Goal: Navigation & Orientation: Find specific page/section

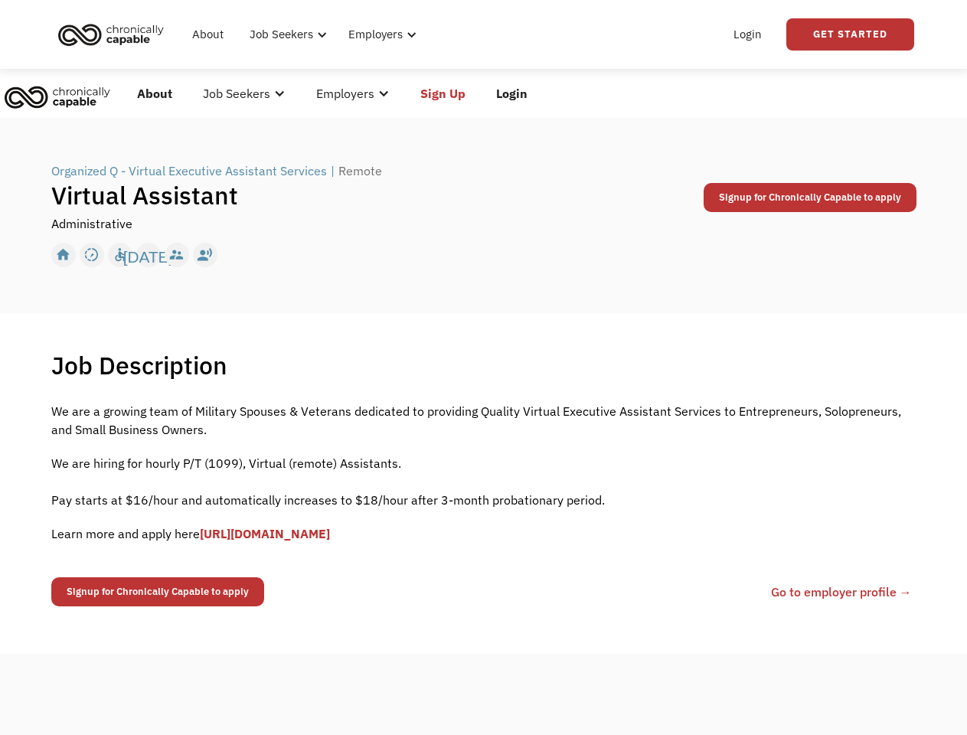
click at [483, 368] on div "Job Description Filter using keywords Search" at bounding box center [483, 365] width 865 height 31
click at [306, 34] on div "Job Seekers" at bounding box center [283, 34] width 64 height 18
click at [286, 34] on div "Job Seekers" at bounding box center [283, 34] width 64 height 18
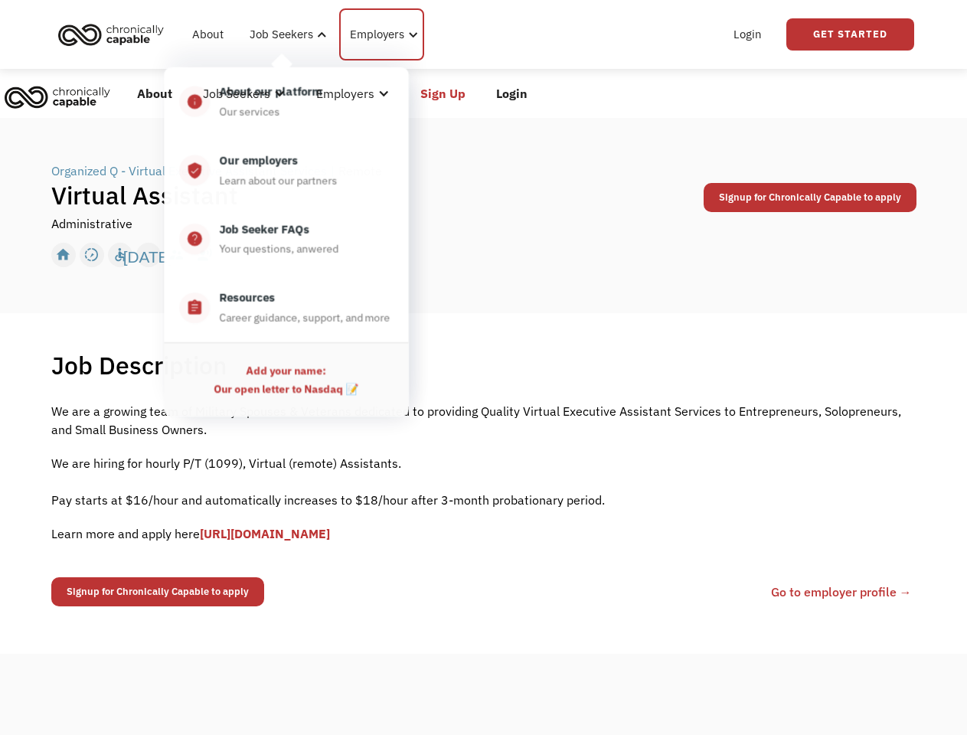
click at [379, 34] on div "Employers" at bounding box center [377, 34] width 54 height 18
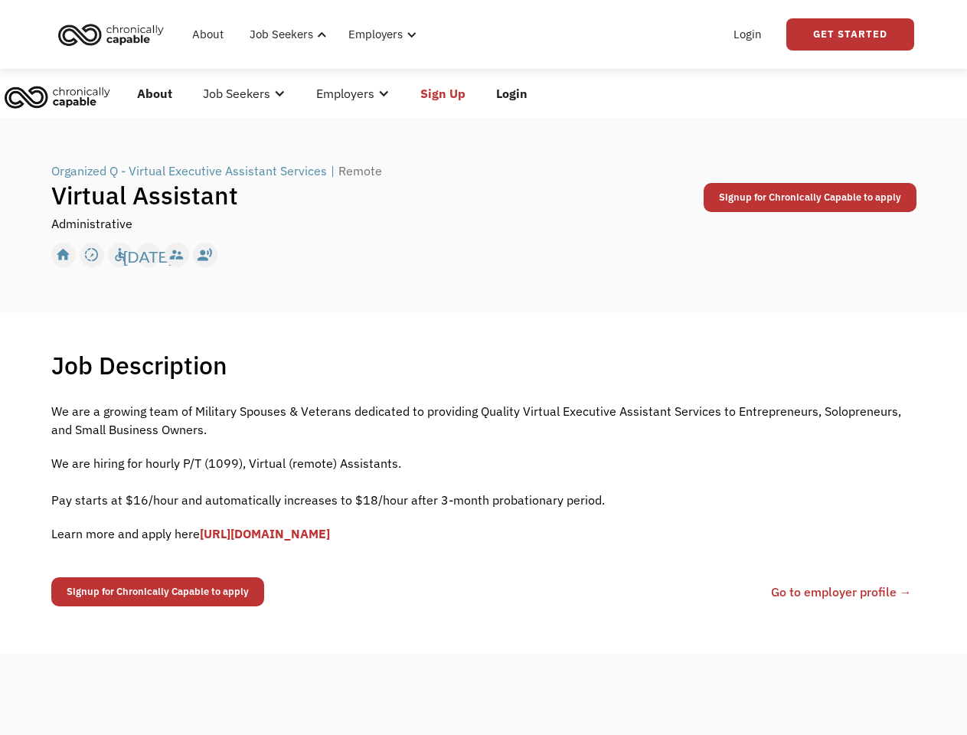
click at [850, 34] on link "Get Started" at bounding box center [850, 34] width 128 height 32
click at [332, 93] on div "Employers" at bounding box center [345, 93] width 58 height 18
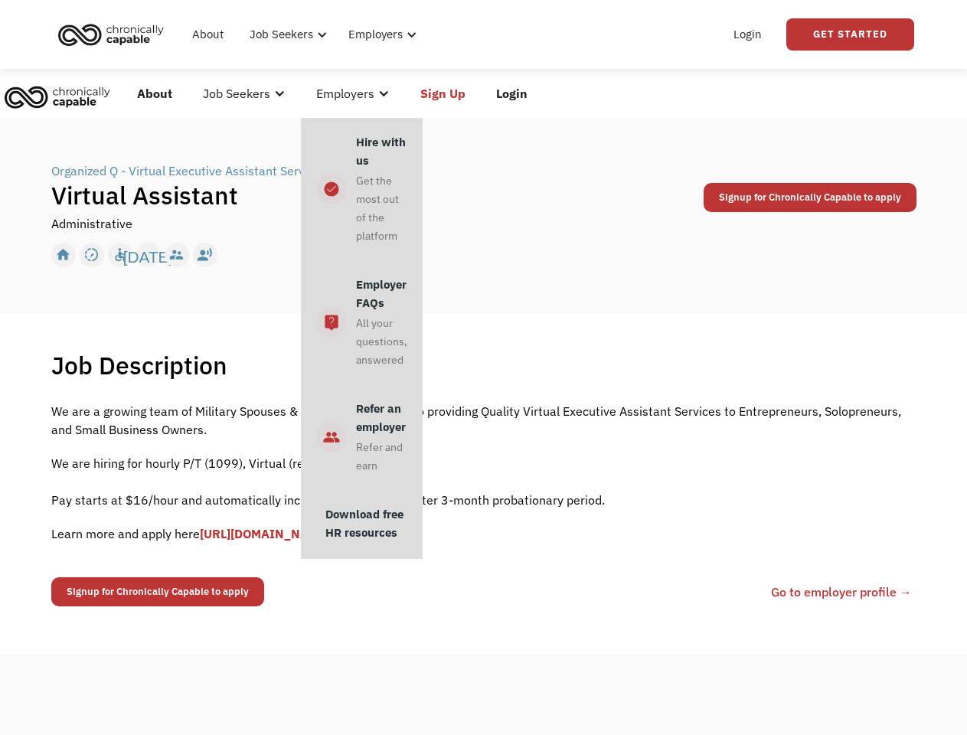
click at [244, 93] on div "Job Seekers" at bounding box center [236, 93] width 67 height 18
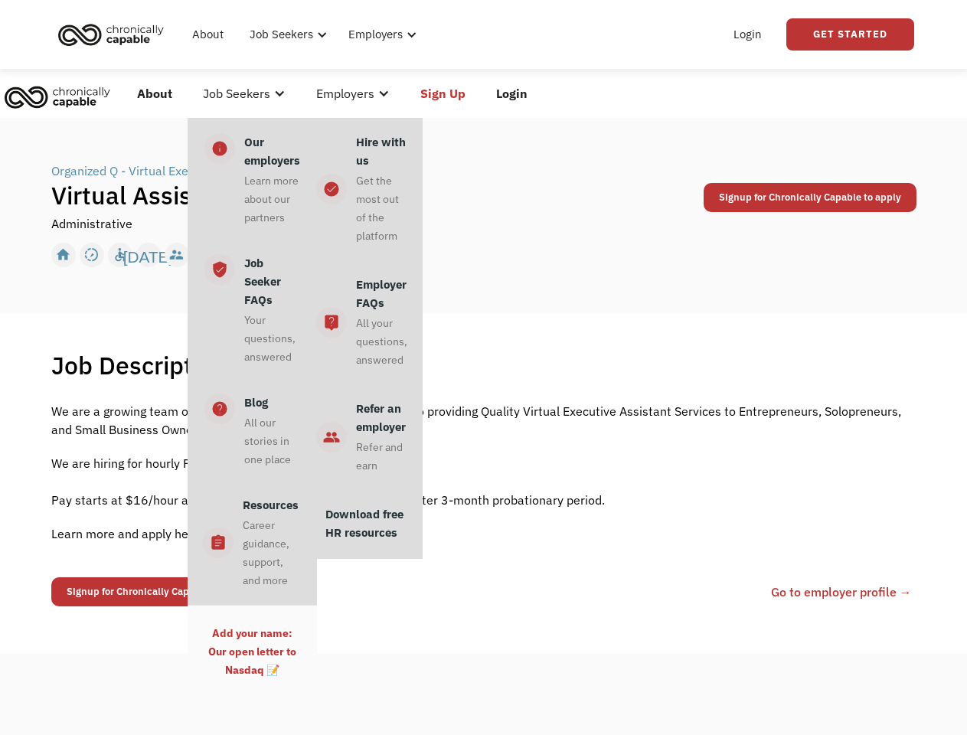
click at [353, 93] on div "Employers" at bounding box center [345, 93] width 58 height 18
click at [443, 93] on link "Sign Up" at bounding box center [443, 93] width 76 height 49
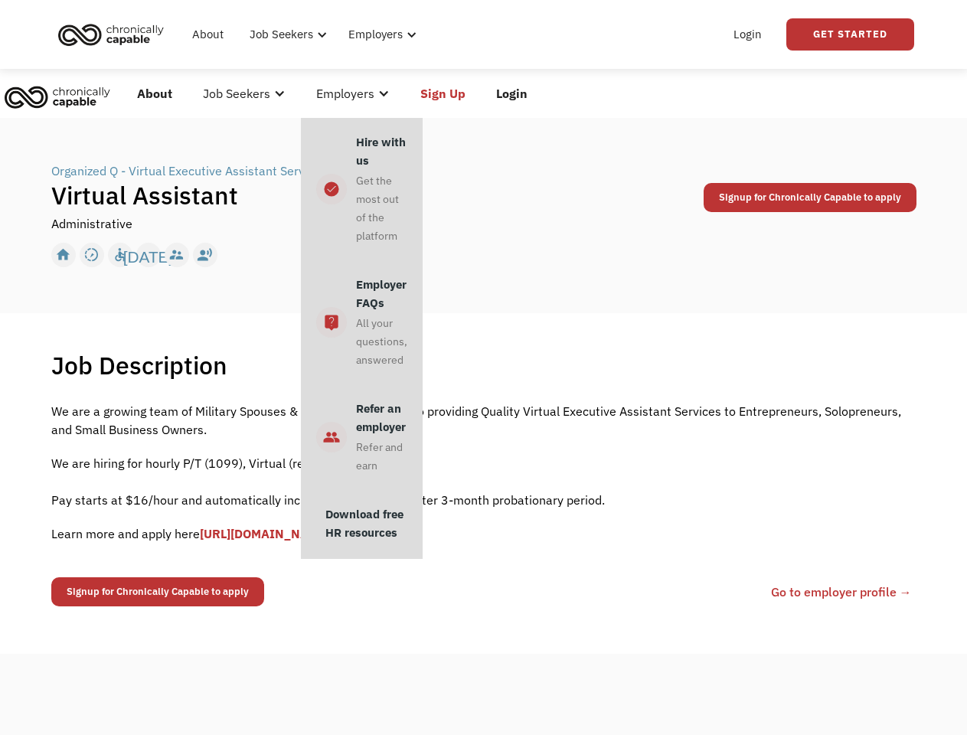
click at [511, 93] on link "Login" at bounding box center [512, 93] width 62 height 49
